Goal: Find specific page/section: Locate a particular part of the current website

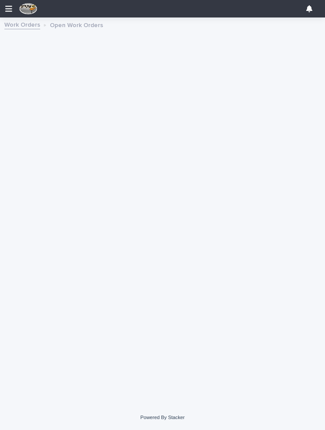
scroll to position [73, 0]
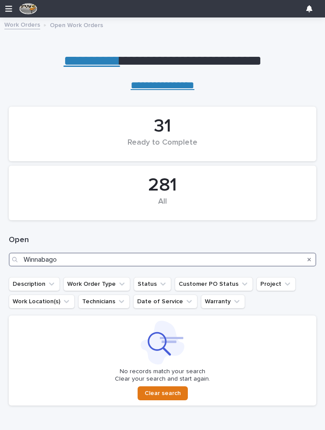
click at [90, 254] on input "Winnabago" at bounding box center [162, 259] width 307 height 14
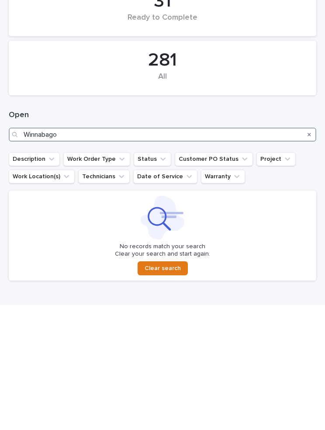
click at [74, 252] on input "Winnabago" at bounding box center [162, 259] width 307 height 14
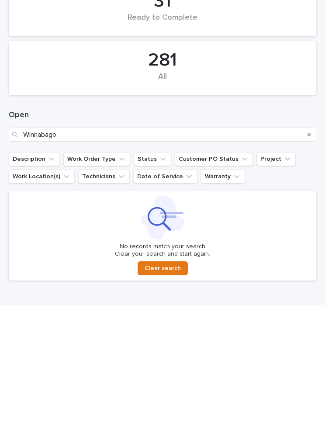
click at [309, 257] on icon "Search" at bounding box center [308, 259] width 3 height 5
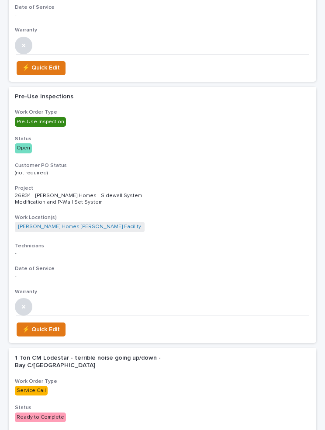
scroll to position [4441, 0]
click at [76, 223] on link "[PERSON_NAME] Homes [PERSON_NAME] Facility" at bounding box center [79, 226] width 123 height 6
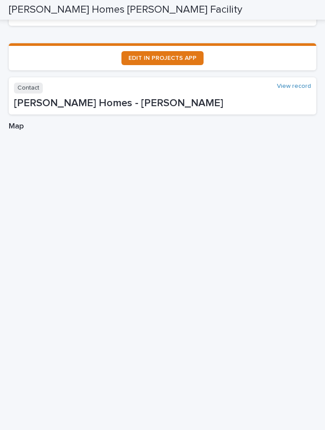
scroll to position [302, 0]
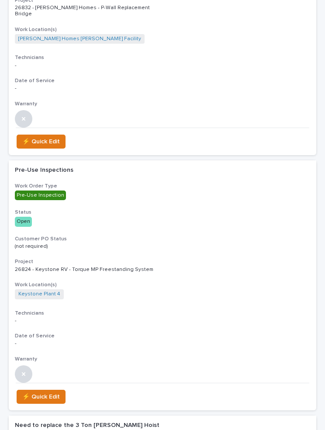
scroll to position [5168, 0]
